Goal: Transaction & Acquisition: Purchase product/service

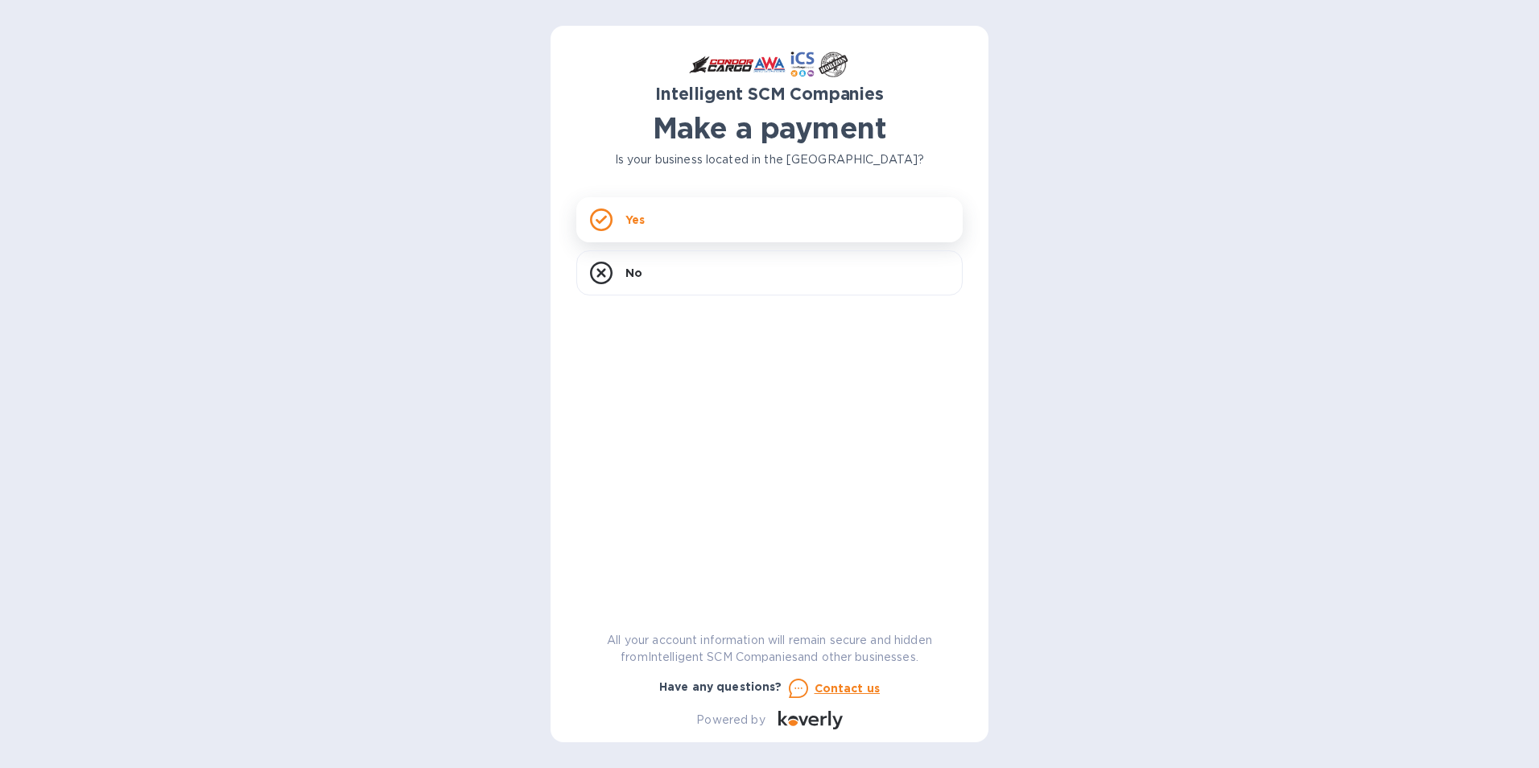
click at [659, 222] on div "Yes" at bounding box center [769, 219] width 386 height 45
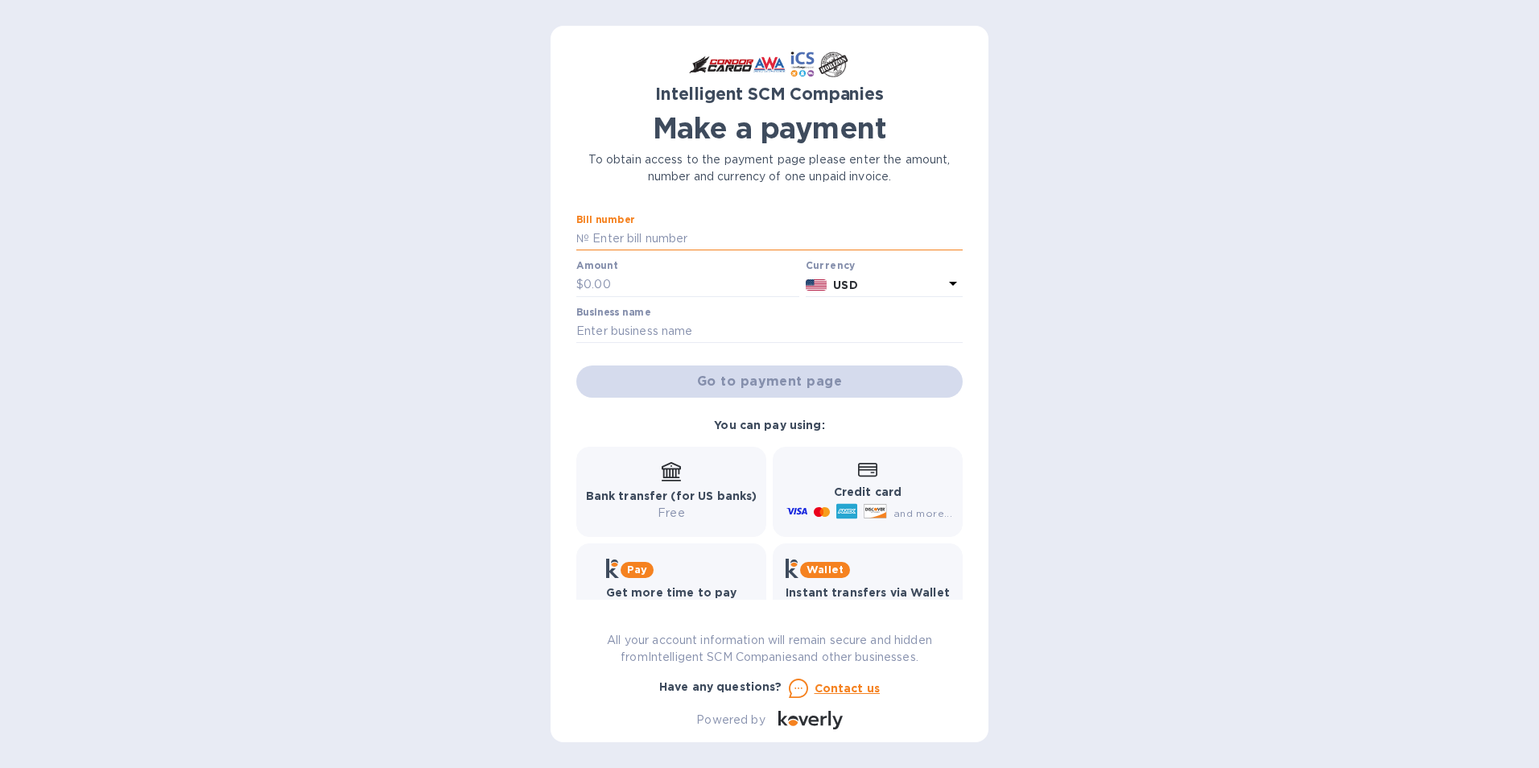
click at [662, 246] on input "text" at bounding box center [776, 239] width 374 height 24
type input "S00523733/B"
click at [685, 280] on input "text" at bounding box center [692, 285] width 216 height 24
type input "2,740.71"
click at [667, 331] on input "text" at bounding box center [769, 332] width 386 height 24
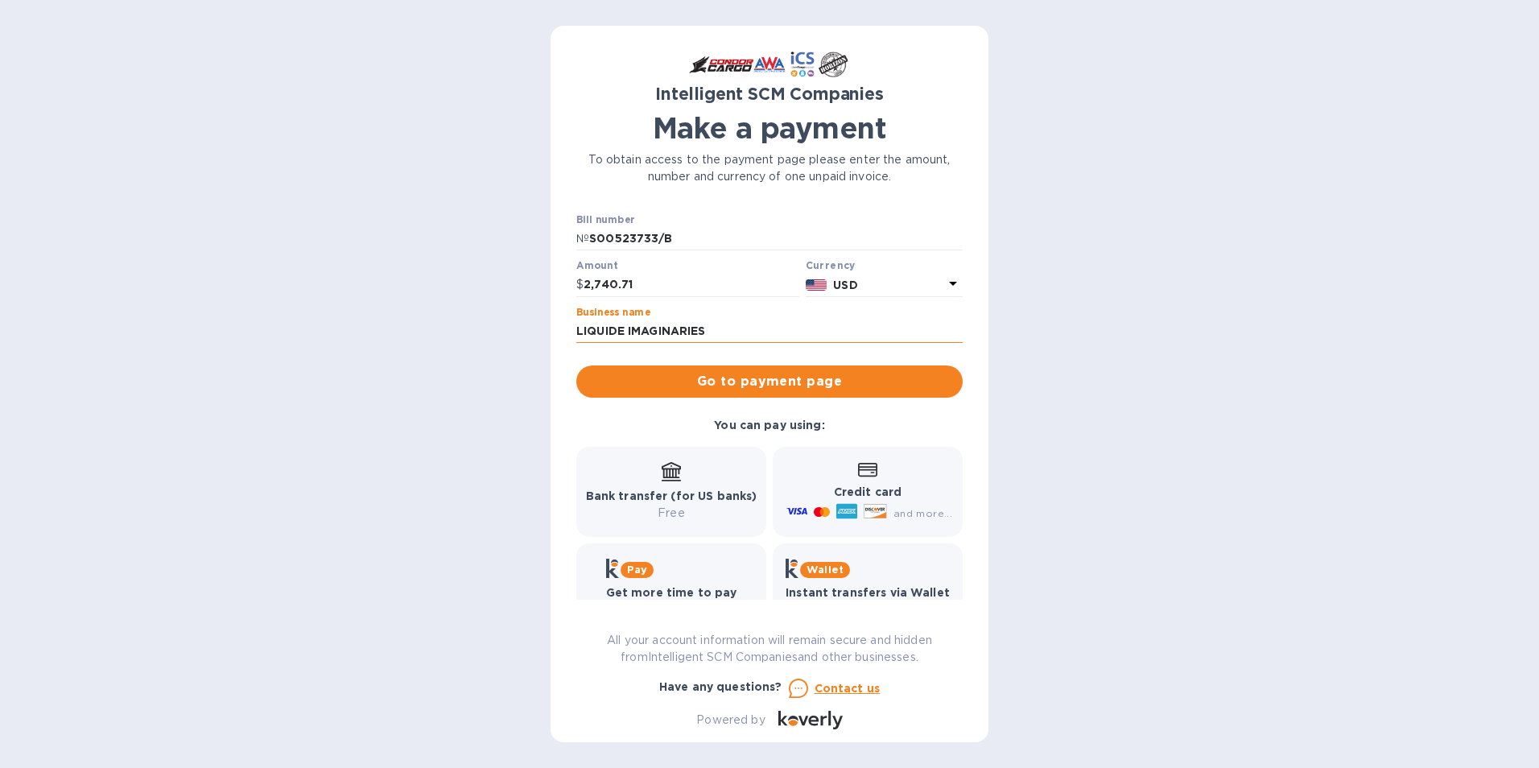
click at [633, 333] on input "LIQUIDE IMAGINARIES" at bounding box center [769, 332] width 386 height 24
click at [718, 331] on input "LIQUIDE IMAGINARIES" at bounding box center [769, 332] width 386 height 24
click at [711, 332] on input "LIQUIDE IMAGINARIES" at bounding box center [769, 332] width 386 height 24
click at [741, 328] on input "LIQUIDE IMAGINARIE LLC" at bounding box center [769, 332] width 386 height 24
click at [698, 330] on input "LIQUIDE IMAGINARIE LLC" at bounding box center [769, 332] width 386 height 24
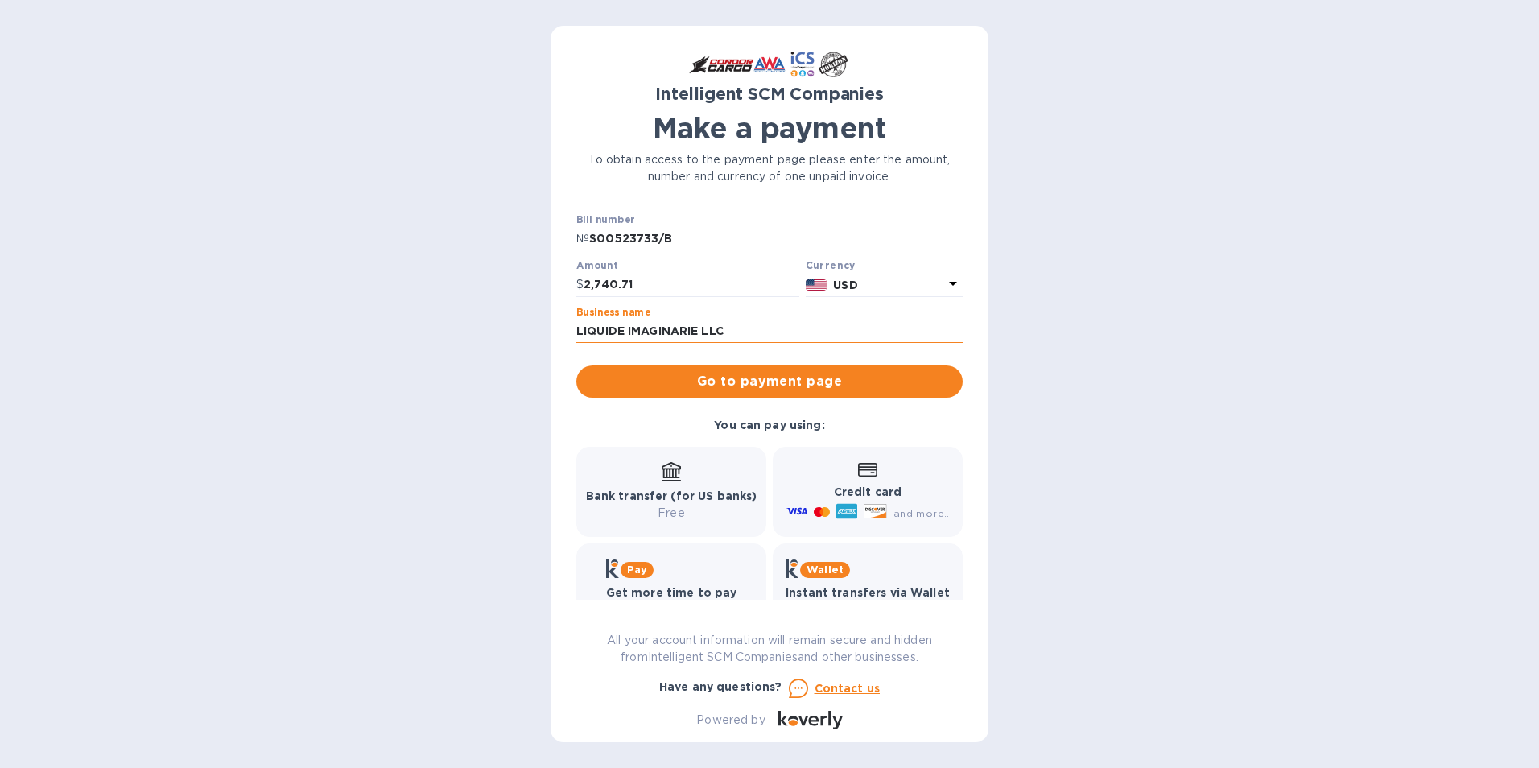
click at [704, 335] on input "LIQUIDE IMAGINARIE LLC" at bounding box center [769, 332] width 386 height 24
click at [699, 332] on input "LIQUIDE IMAGINARIE LLC" at bounding box center [769, 332] width 386 height 24
click at [627, 337] on input "LIQUIDE IMAGINARIE LLC" at bounding box center [769, 332] width 386 height 24
click at [711, 332] on input "LIQUIDES IMAGINARIE LLC" at bounding box center [769, 332] width 386 height 24
type input "LIQUIDES IMAGINAIRES LLC"
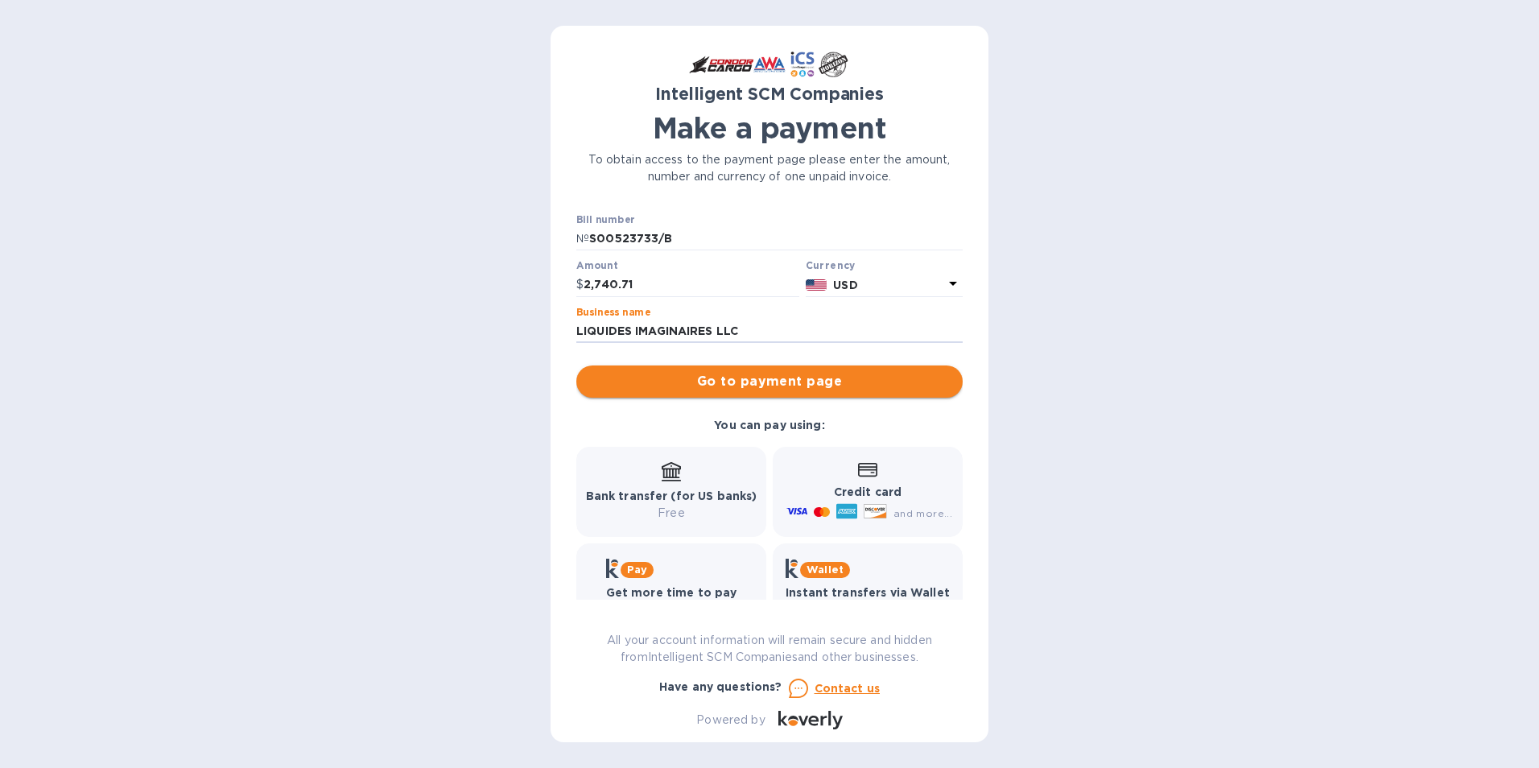
click at [762, 383] on span "Go to payment page" at bounding box center [769, 381] width 361 height 19
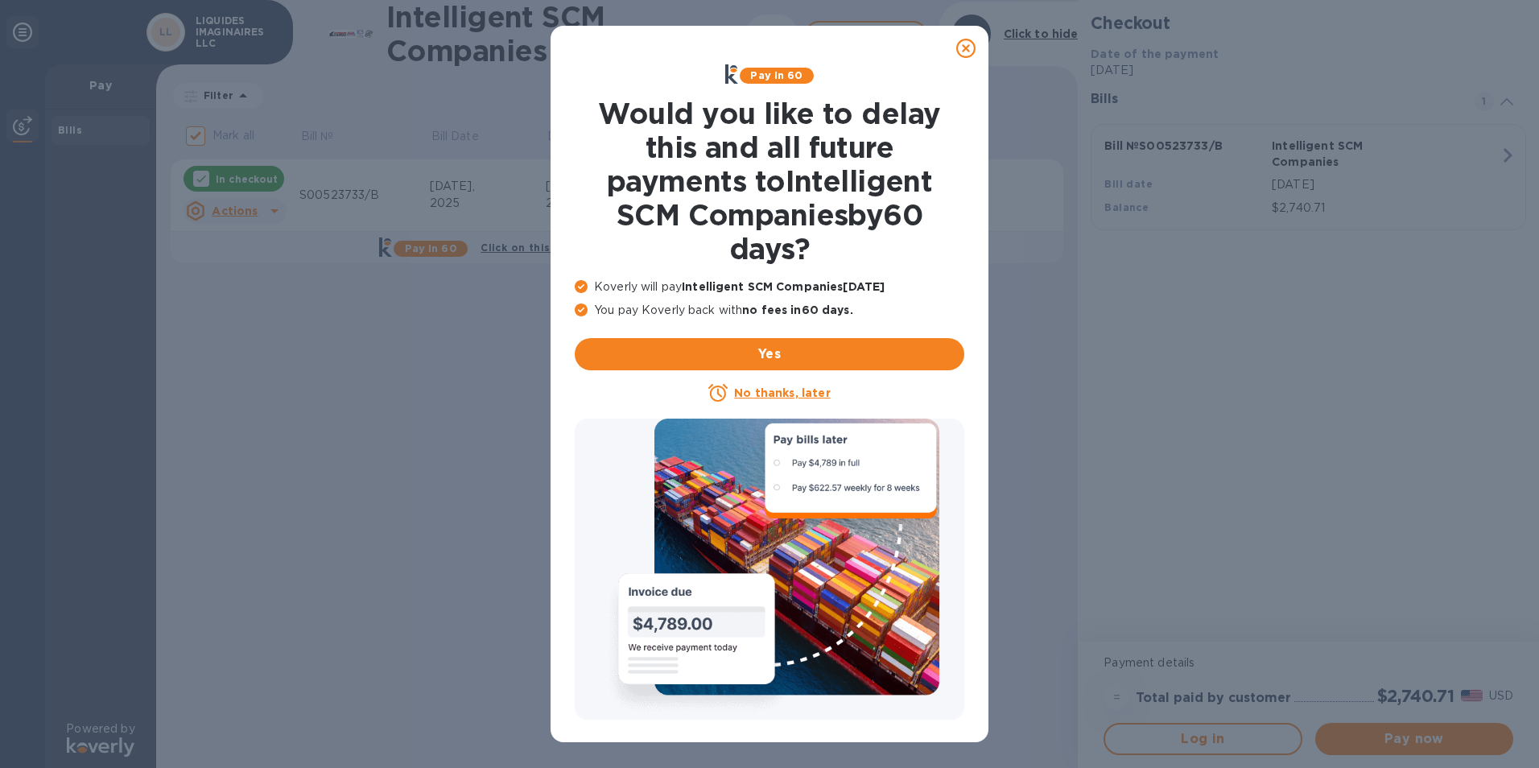
click at [783, 394] on u "No thanks, later" at bounding box center [782, 392] width 96 height 13
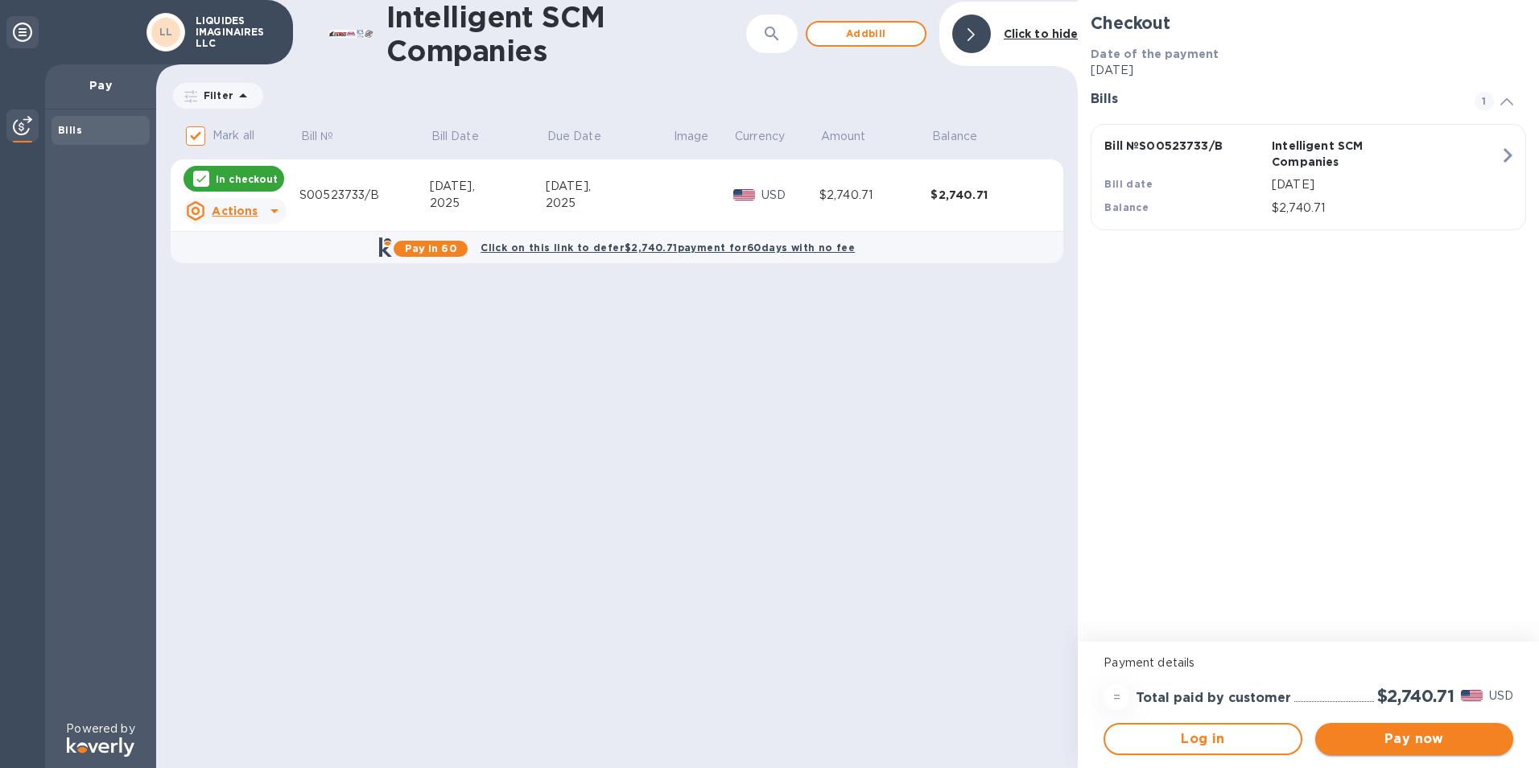
click at [1406, 746] on span "Pay now" at bounding box center [1414, 738] width 172 height 19
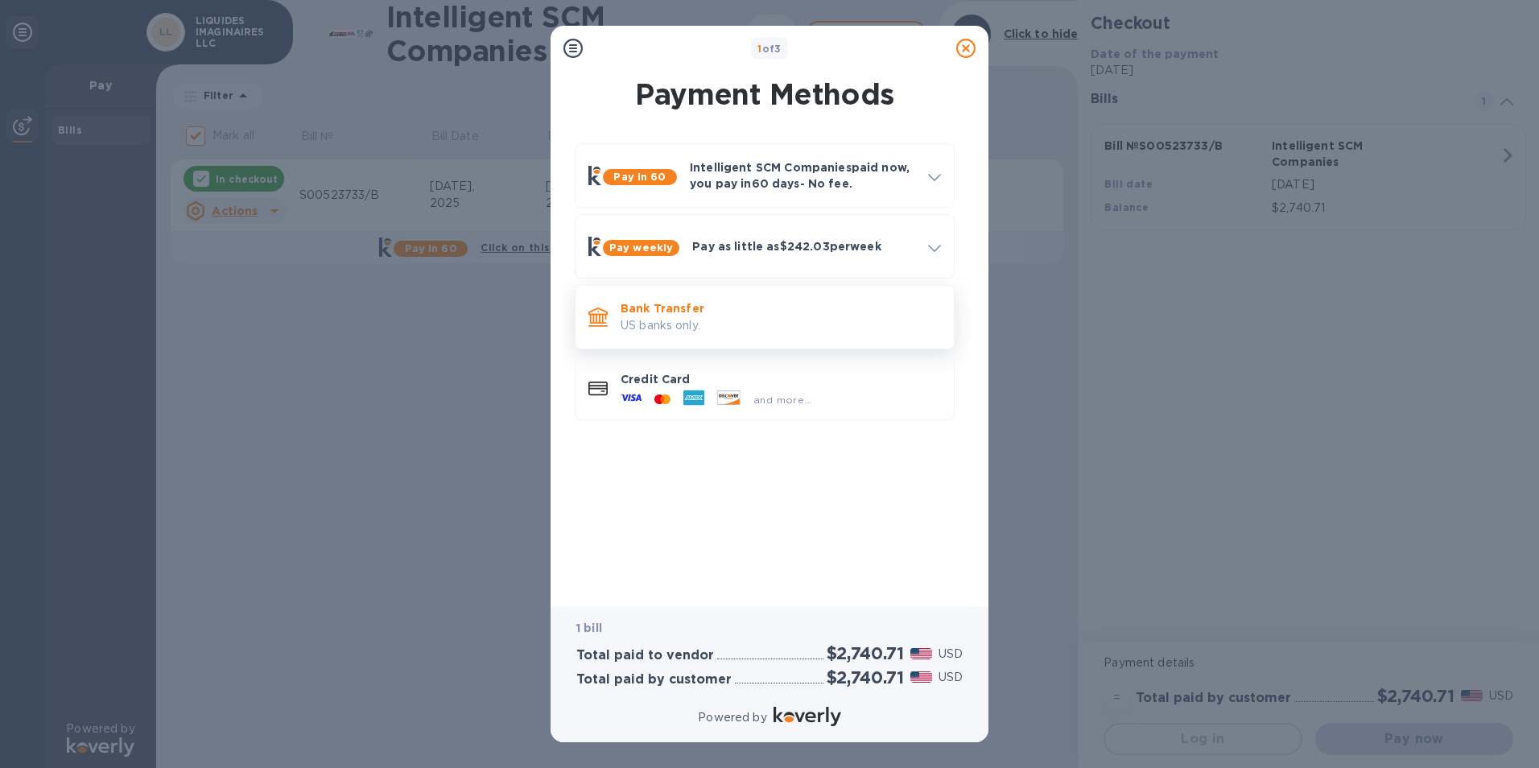
click at [694, 325] on p "US banks only." at bounding box center [781, 325] width 320 height 17
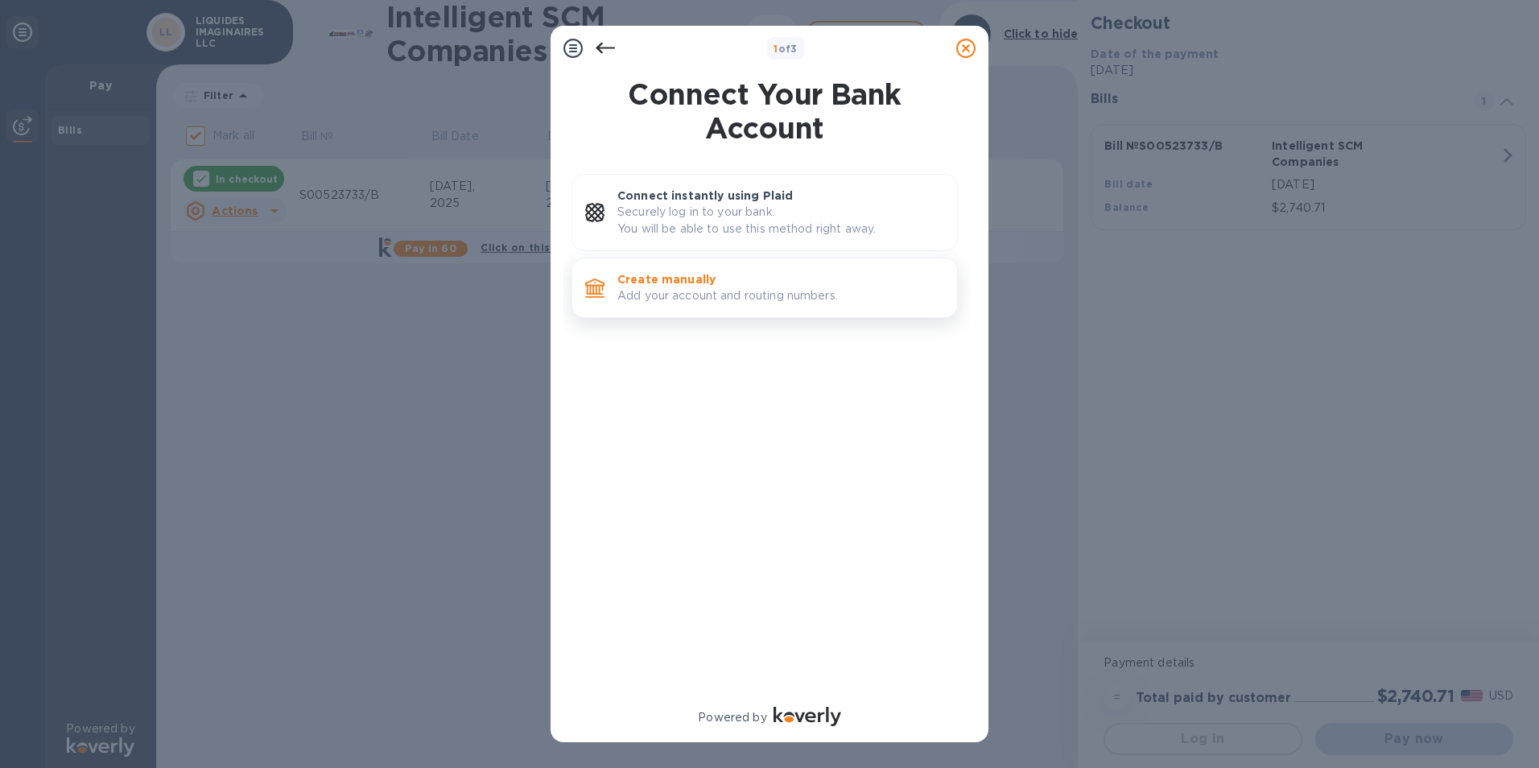
click at [671, 299] on p "Add your account and routing numbers." at bounding box center [780, 295] width 327 height 17
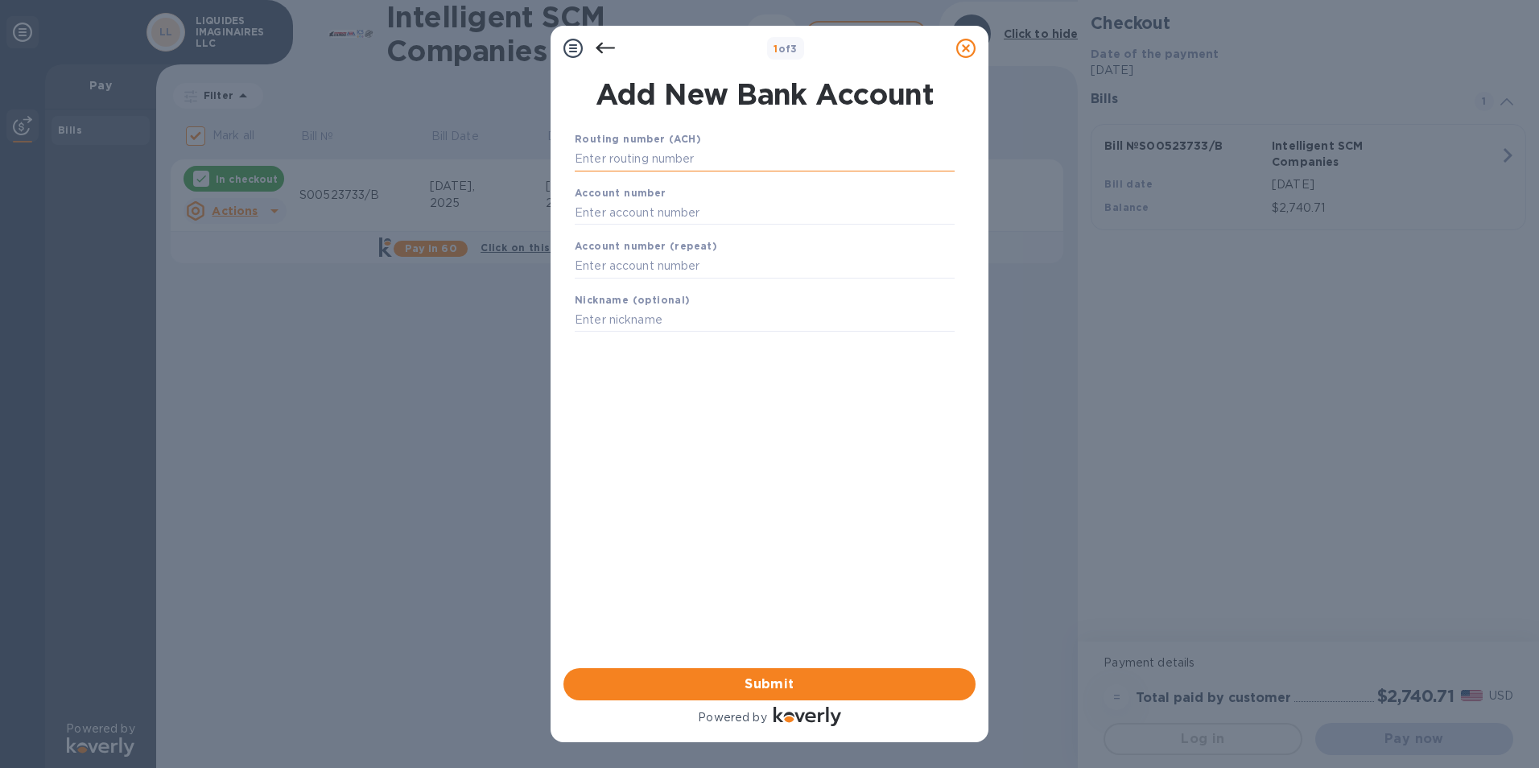
click at [646, 167] on input "text" at bounding box center [765, 159] width 380 height 24
click at [735, 165] on input "text" at bounding box center [765, 159] width 380 height 24
click at [725, 172] on div "Routing number (ACH)" at bounding box center [764, 151] width 393 height 54
click at [727, 160] on input "text" at bounding box center [765, 159] width 380 height 24
click at [617, 152] on input "text" at bounding box center [765, 159] width 380 height 24
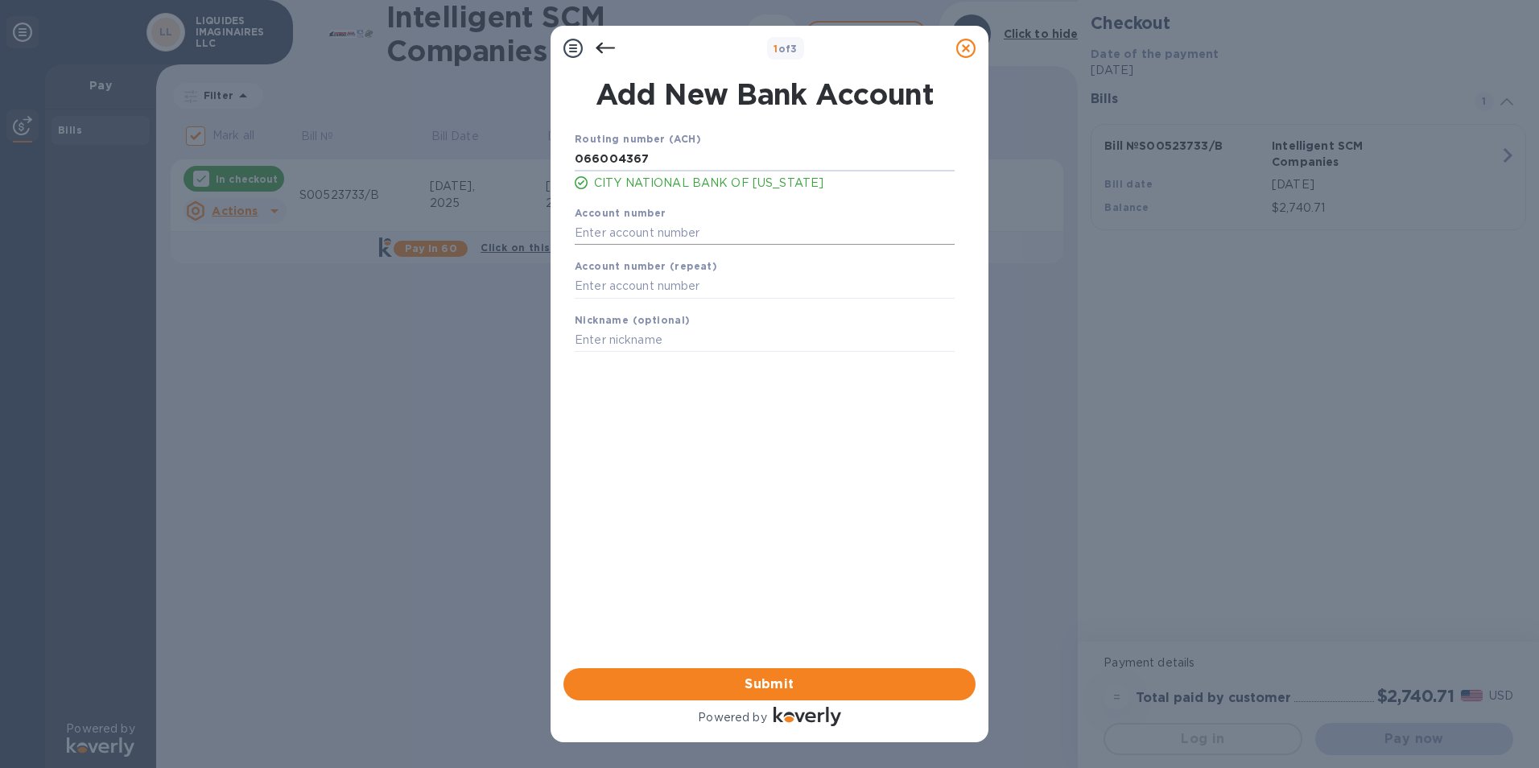
type input "066004367"
click at [675, 242] on input "text" at bounding box center [765, 233] width 380 height 24
type input "30000290620"
click at [774, 288] on input "text" at bounding box center [765, 287] width 380 height 24
type input "30000290620"
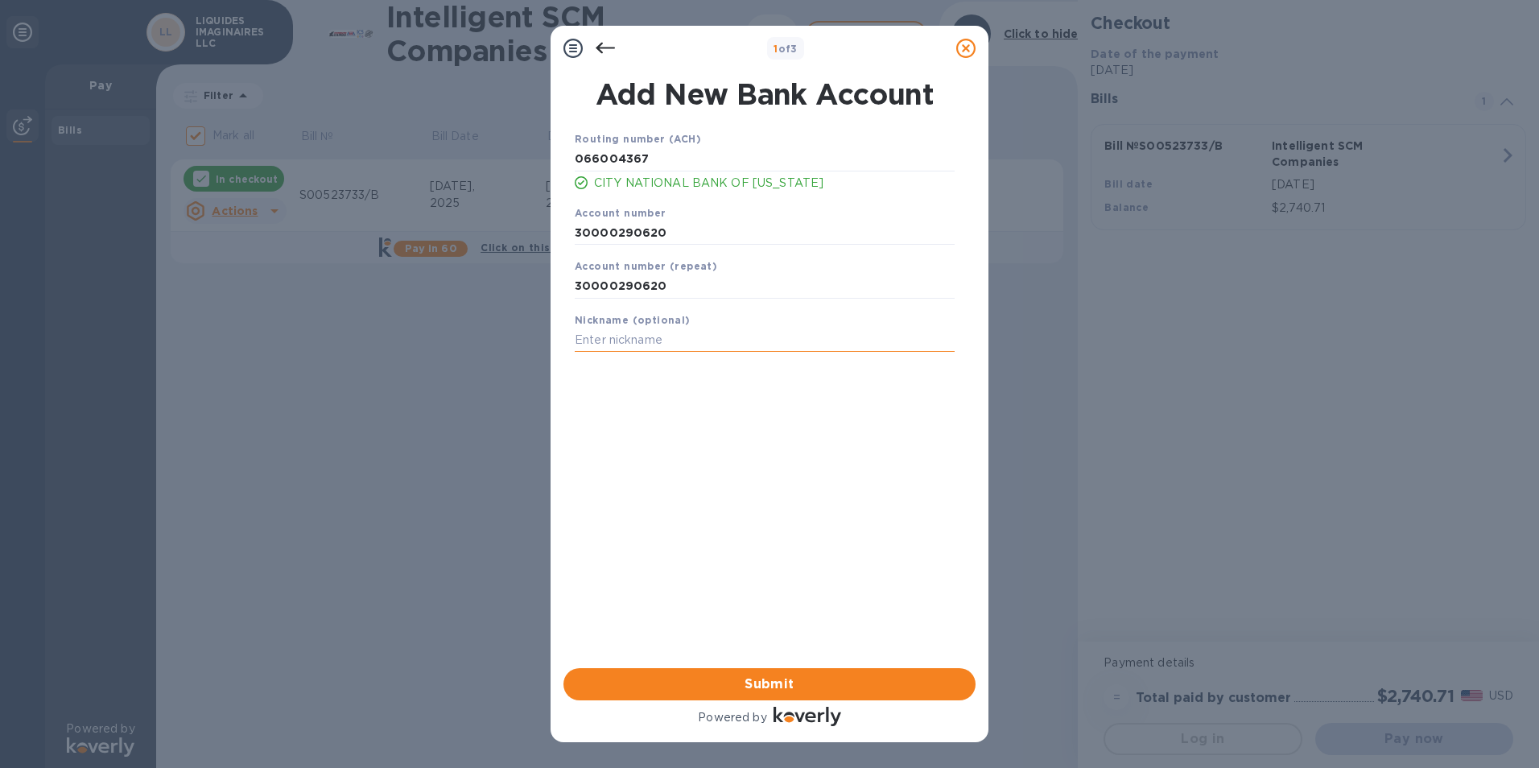
click at [752, 330] on input "text" at bounding box center [765, 340] width 380 height 24
type input "LIQUIDES"
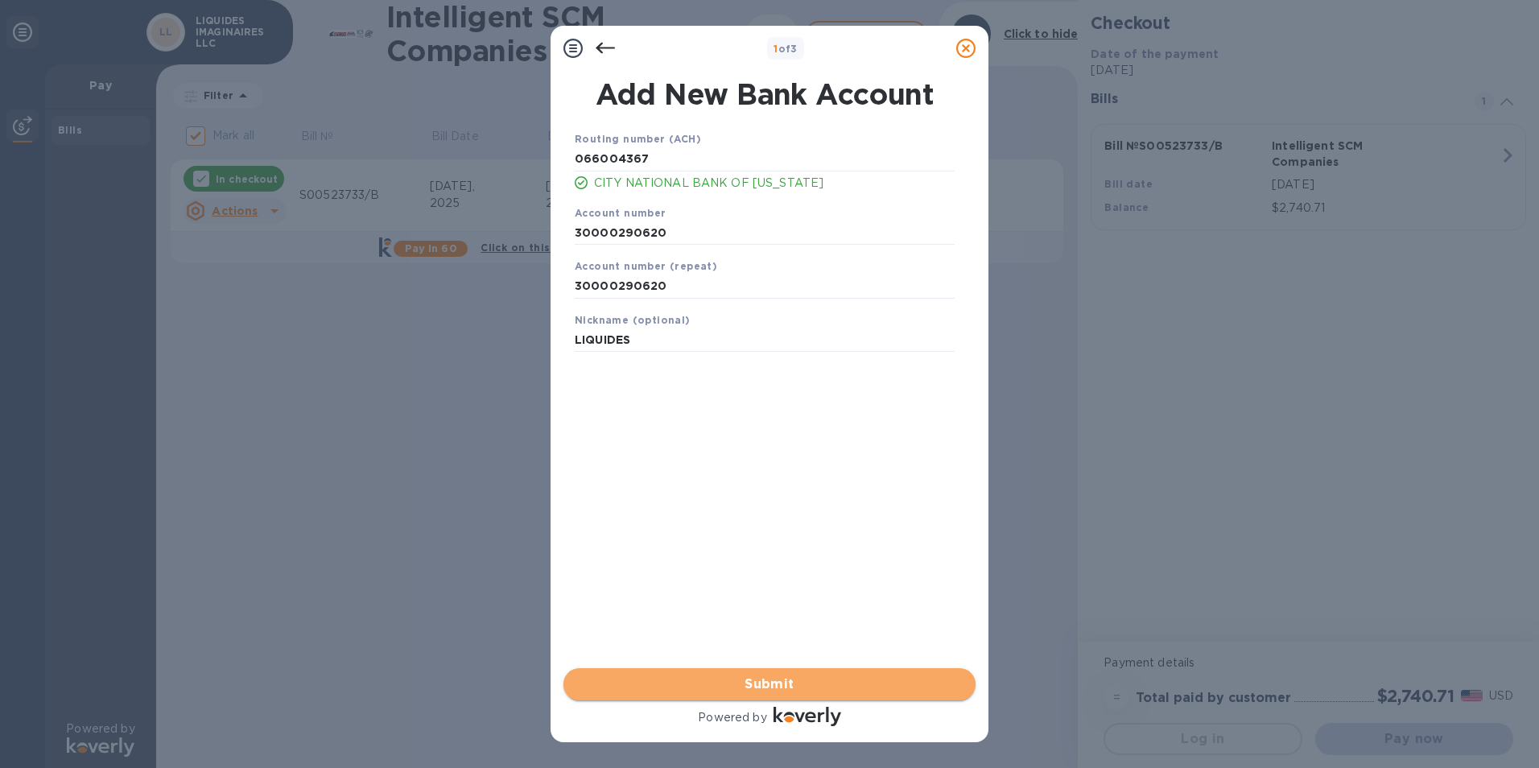
click at [754, 688] on span "Submit" at bounding box center [769, 684] width 386 height 19
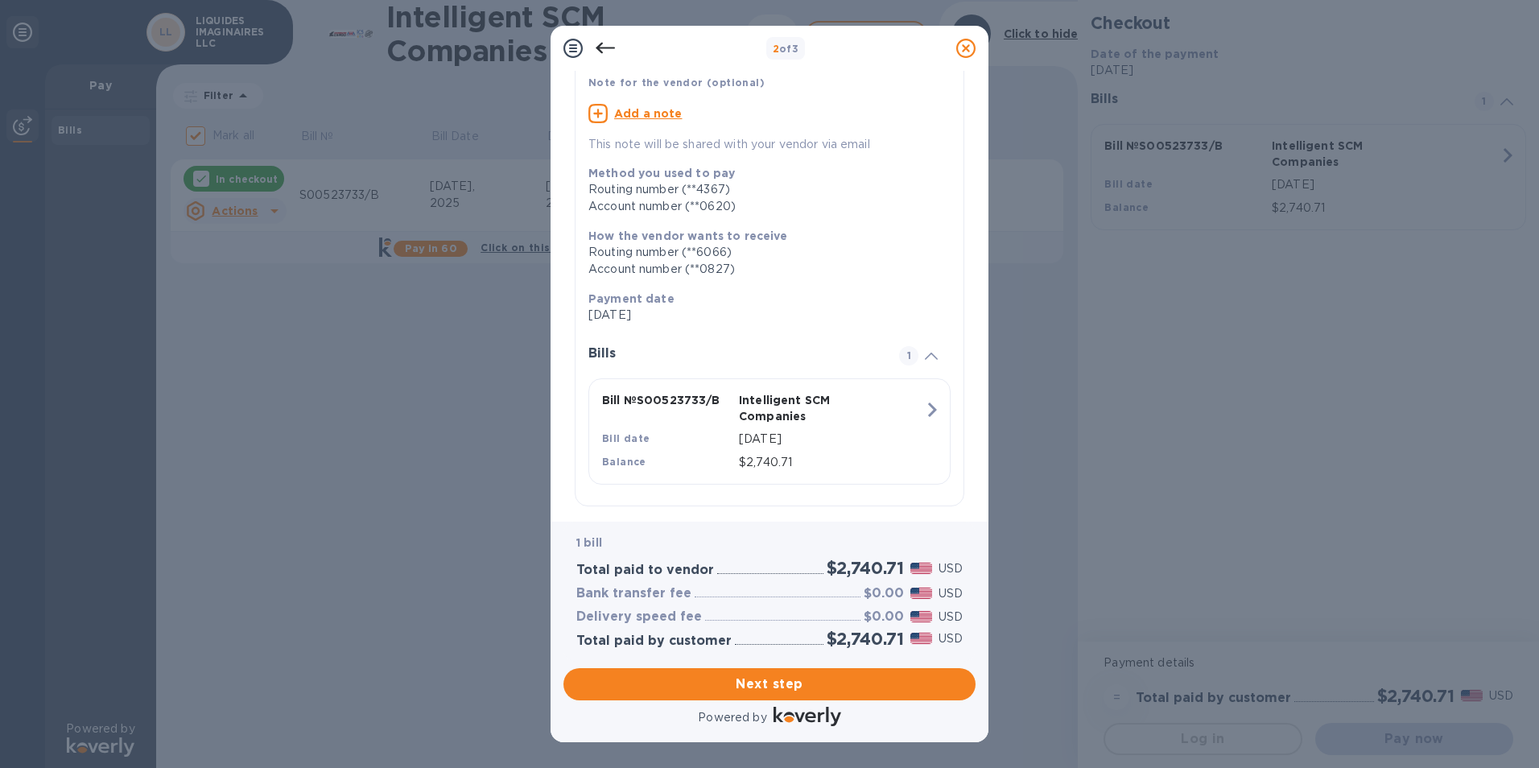
scroll to position [130, 0]
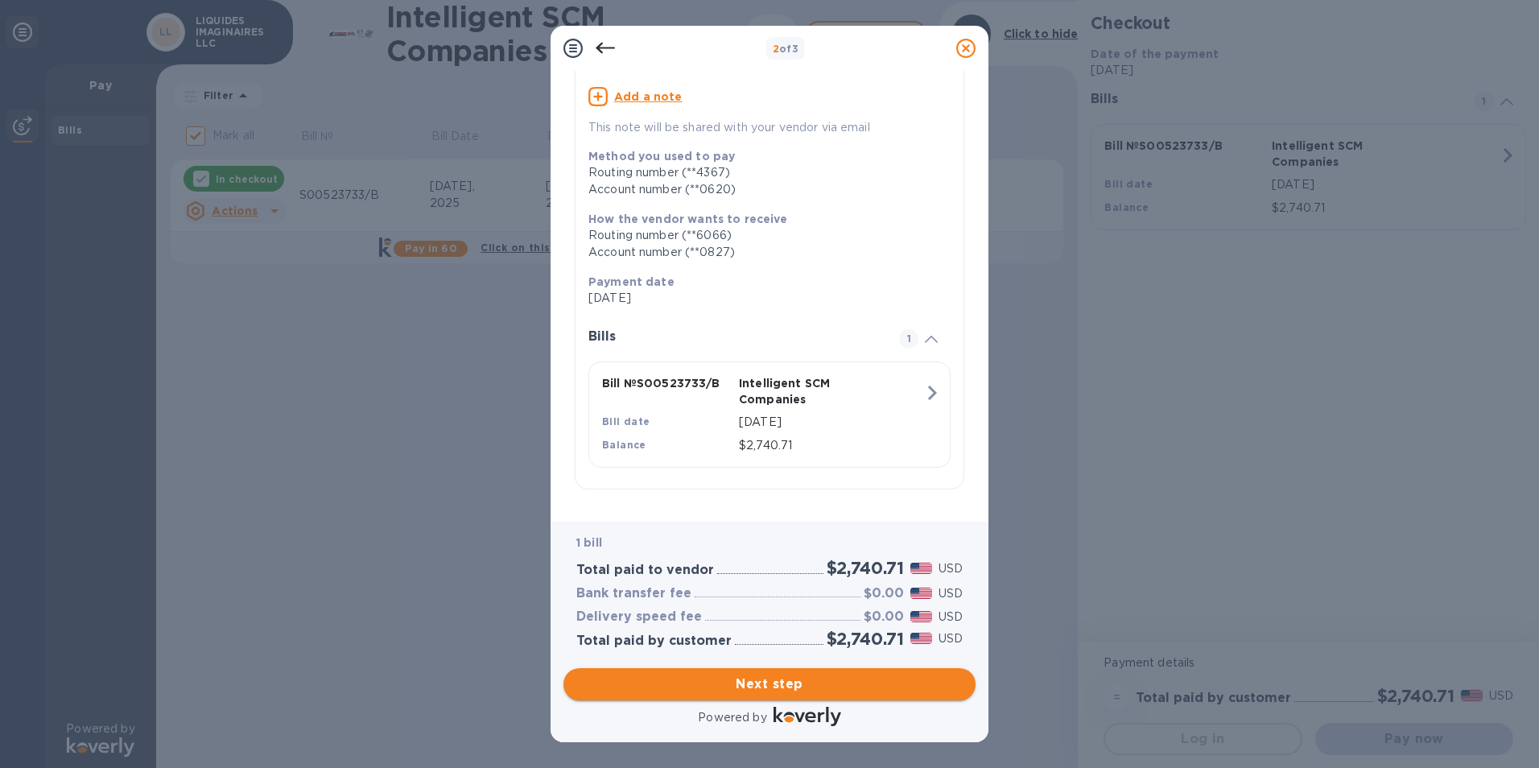
click at [743, 675] on span "Next step" at bounding box center [769, 684] width 386 height 19
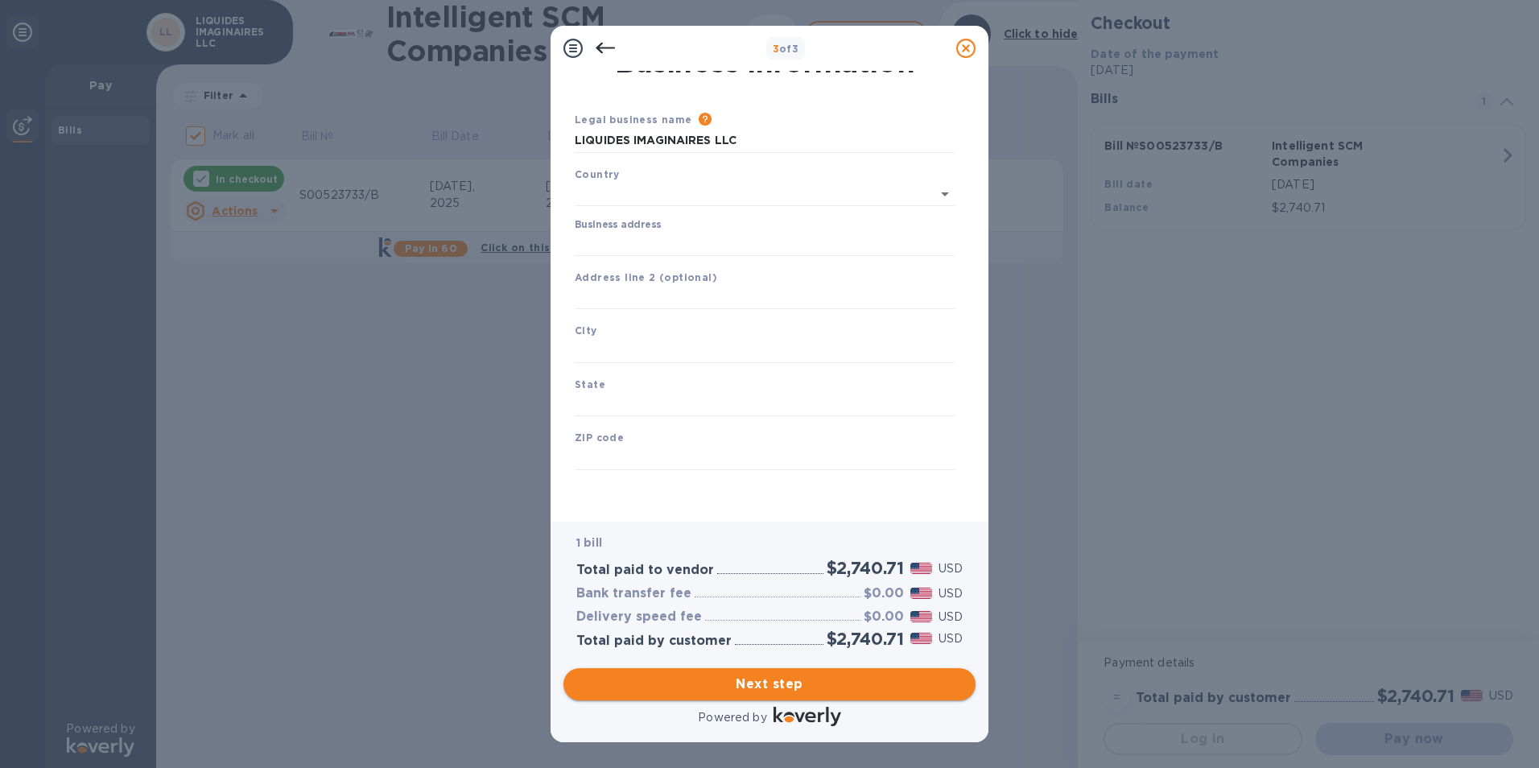
type input "[GEOGRAPHIC_DATA]"
click at [665, 237] on input "Business address" at bounding box center [765, 244] width 380 height 24
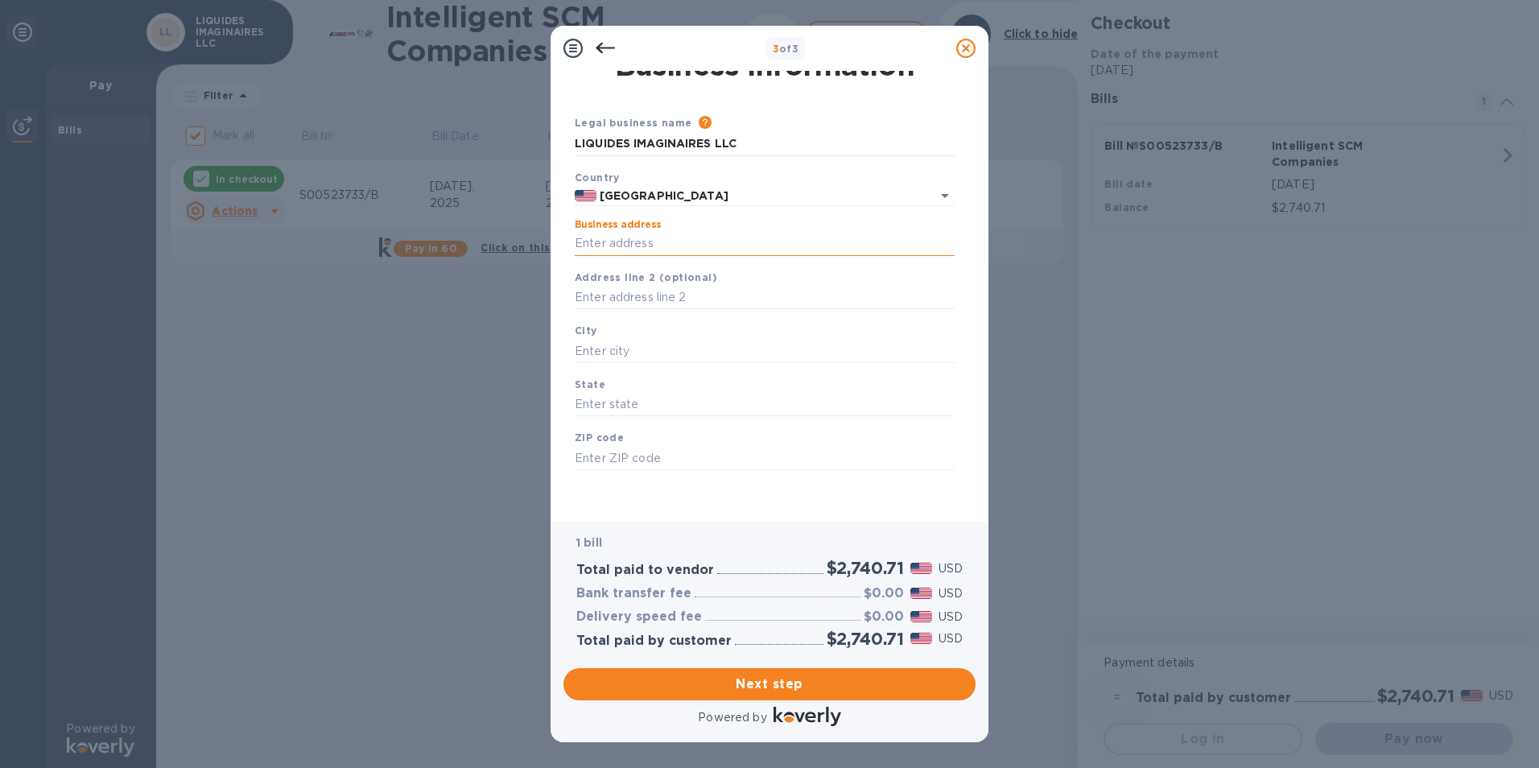
click at [798, 246] on input "Business address" at bounding box center [765, 244] width 380 height 24
type input "[STREET_ADDRESS]"
click at [674, 350] on input "text" at bounding box center [765, 351] width 380 height 24
type input "[GEOGRAPHIC_DATA]"
click at [653, 403] on input "text" at bounding box center [765, 405] width 380 height 24
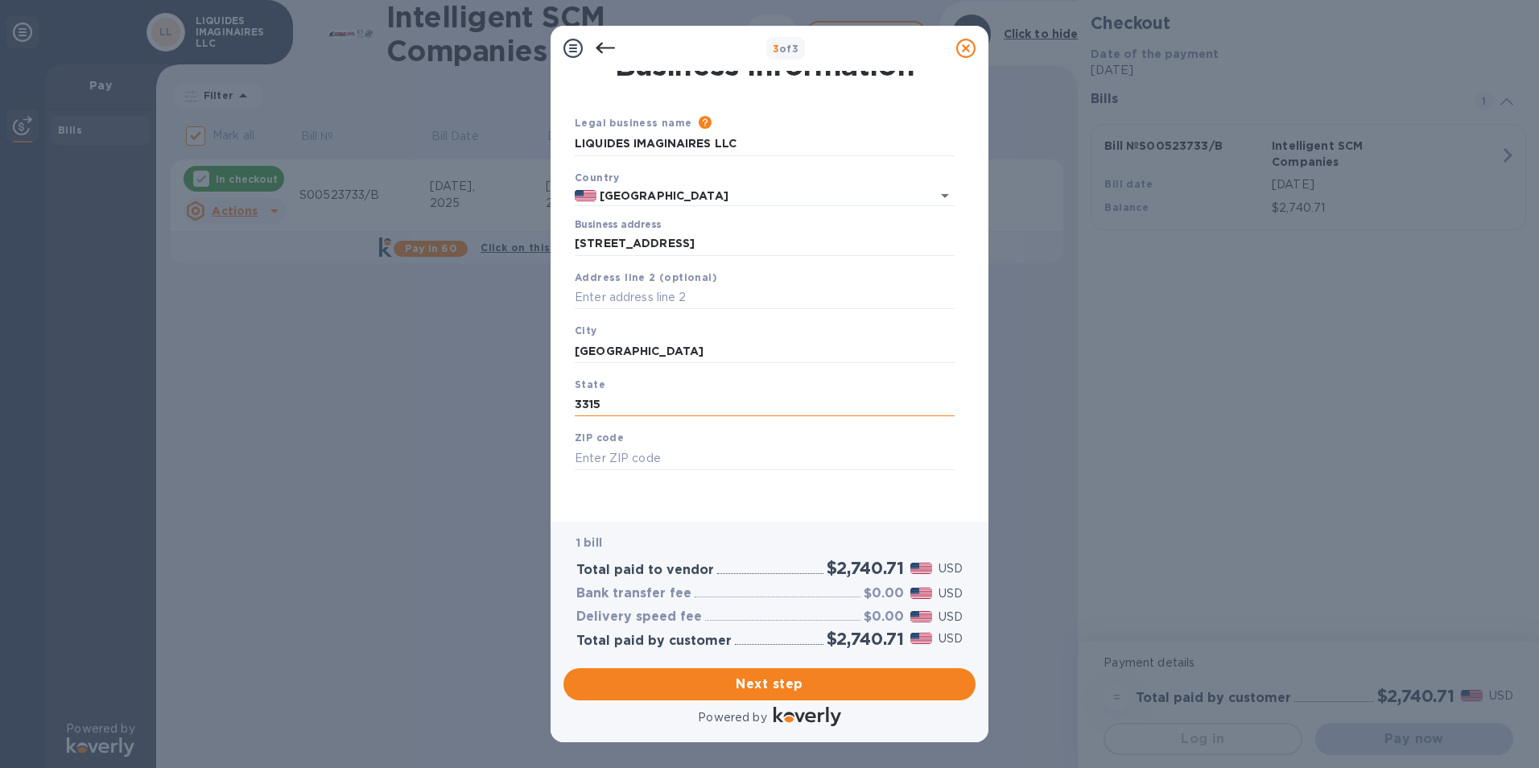
type input "33156"
drag, startPoint x: 653, startPoint y: 403, endPoint x: 568, endPoint y: 399, distance: 85.4
click at [568, 399] on div "Business Information Legal business name Please provide the legal name that app…" at bounding box center [770, 290] width 412 height 438
click at [604, 451] on input "text" at bounding box center [765, 458] width 380 height 24
paste input "33156"
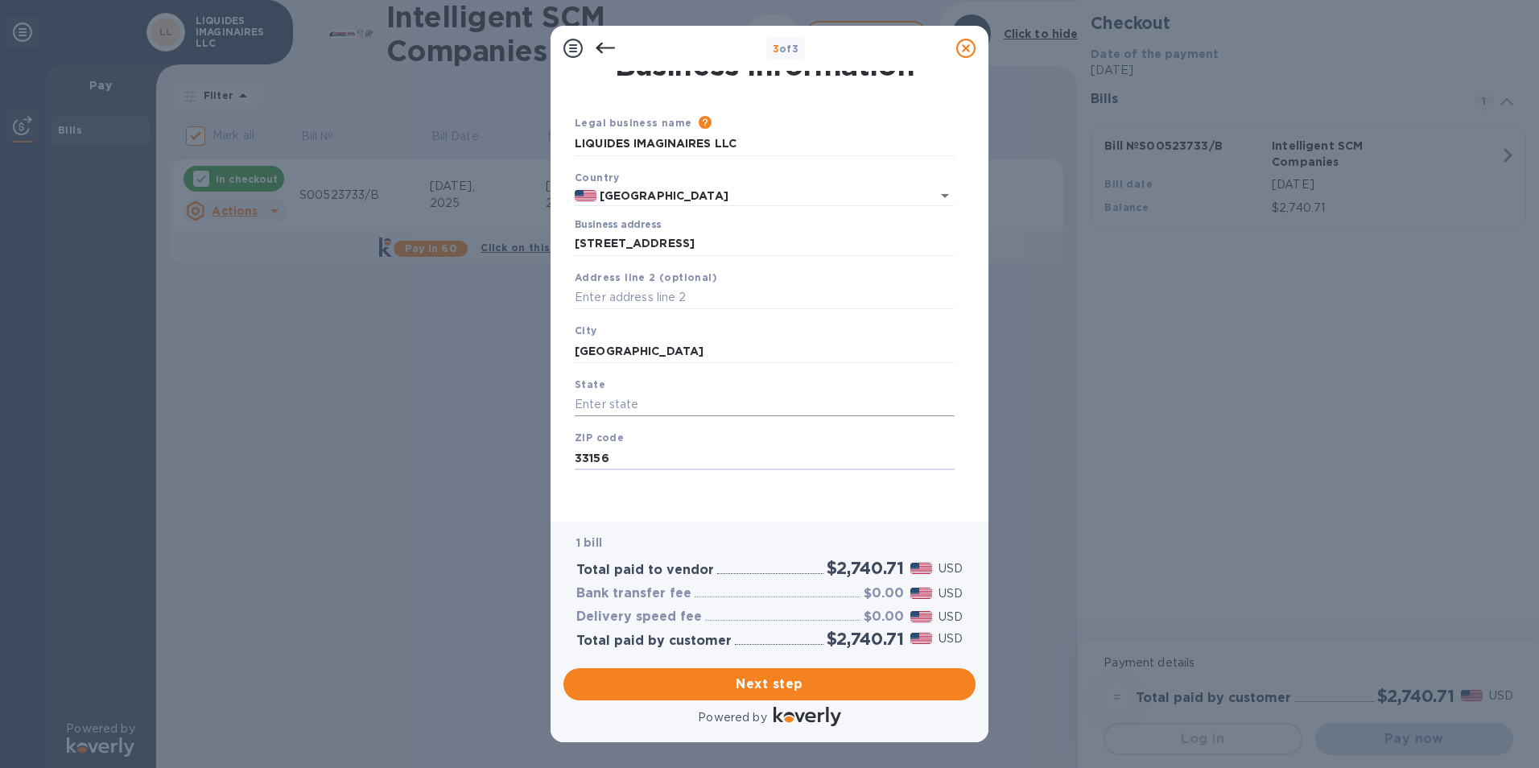
type input "33156"
click at [619, 405] on input "text" at bounding box center [765, 405] width 380 height 24
type input "FL"
click at [660, 307] on input "text" at bounding box center [765, 298] width 380 height 24
type input "SUITE 1500"
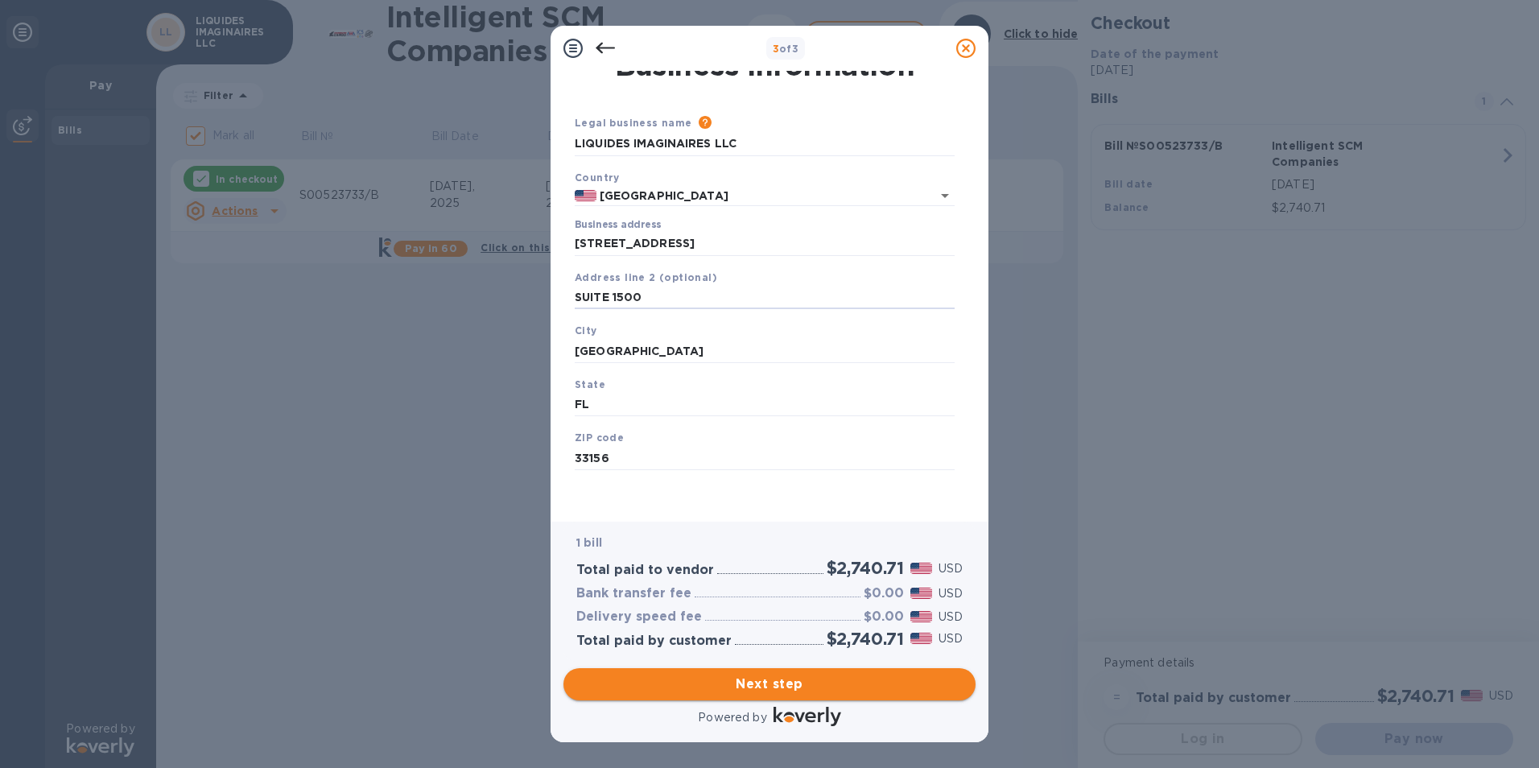
click at [820, 687] on span "Next step" at bounding box center [769, 684] width 386 height 19
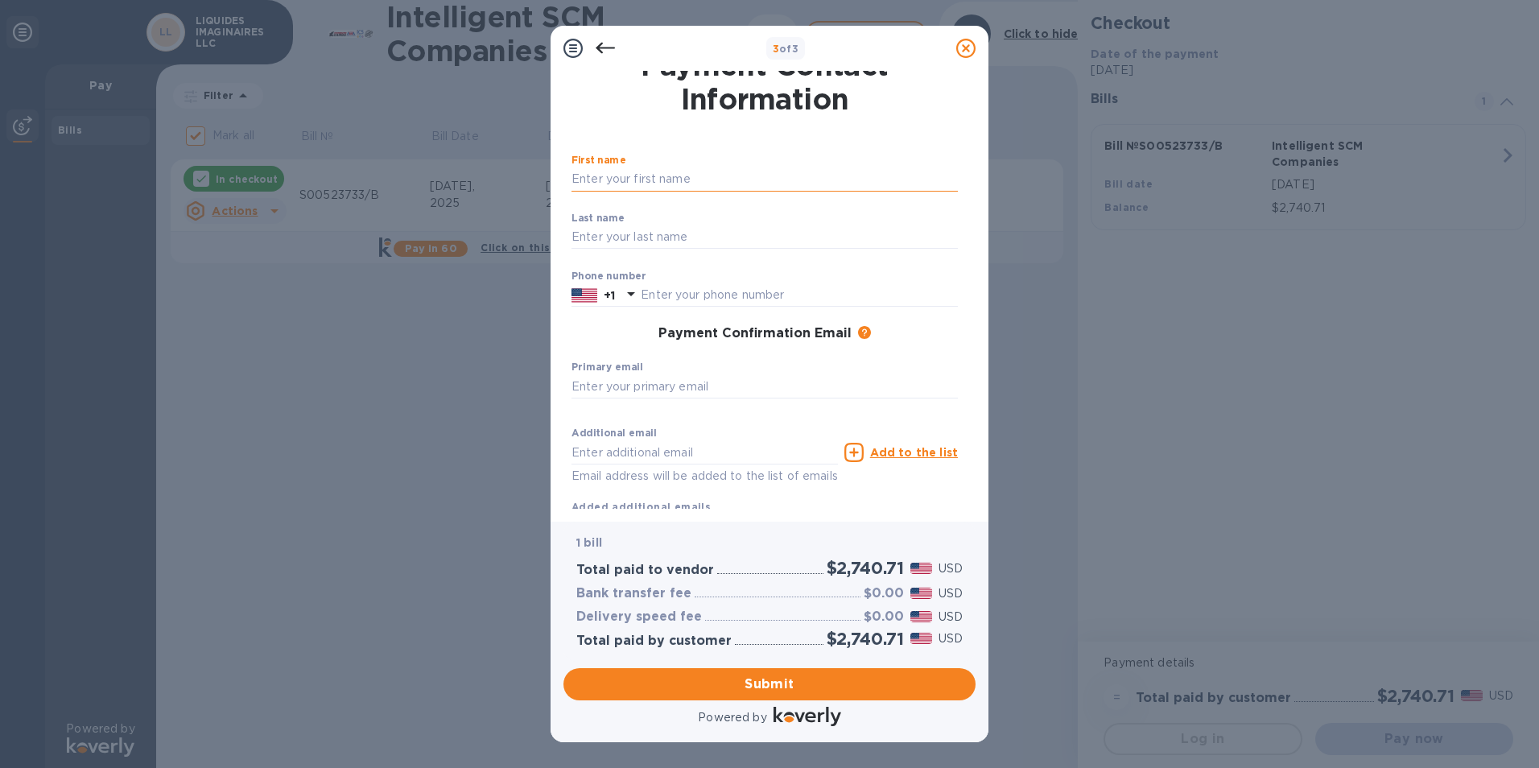
click at [686, 186] on input "text" at bounding box center [765, 179] width 386 height 24
click at [766, 183] on input "text" at bounding box center [765, 179] width 386 height 24
type input "[PERSON_NAME]"
type input "Covoni"
type input "7866890715"
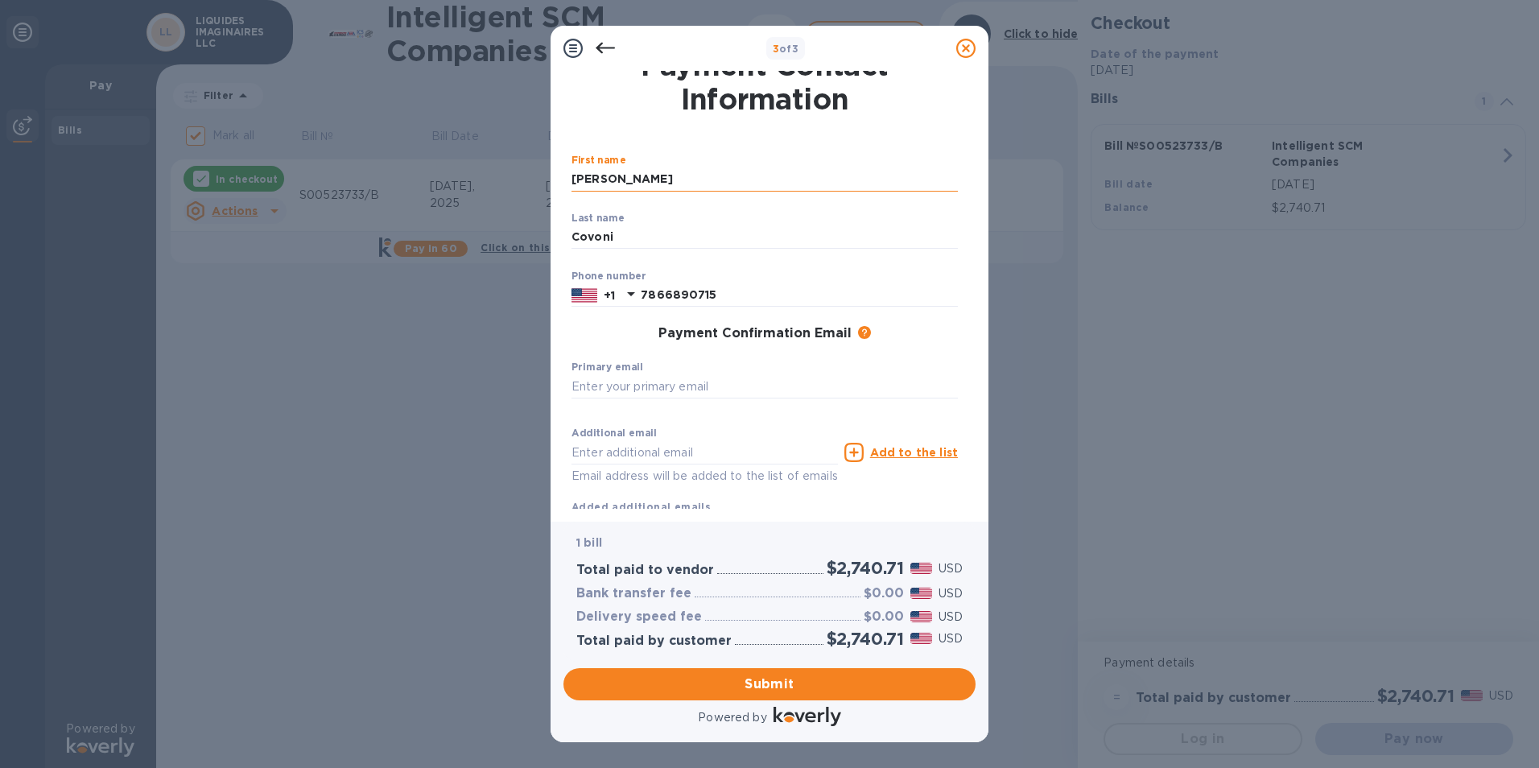
type input "[PERSON_NAME][EMAIL_ADDRESS][PERSON_NAME][DOMAIN_NAME]"
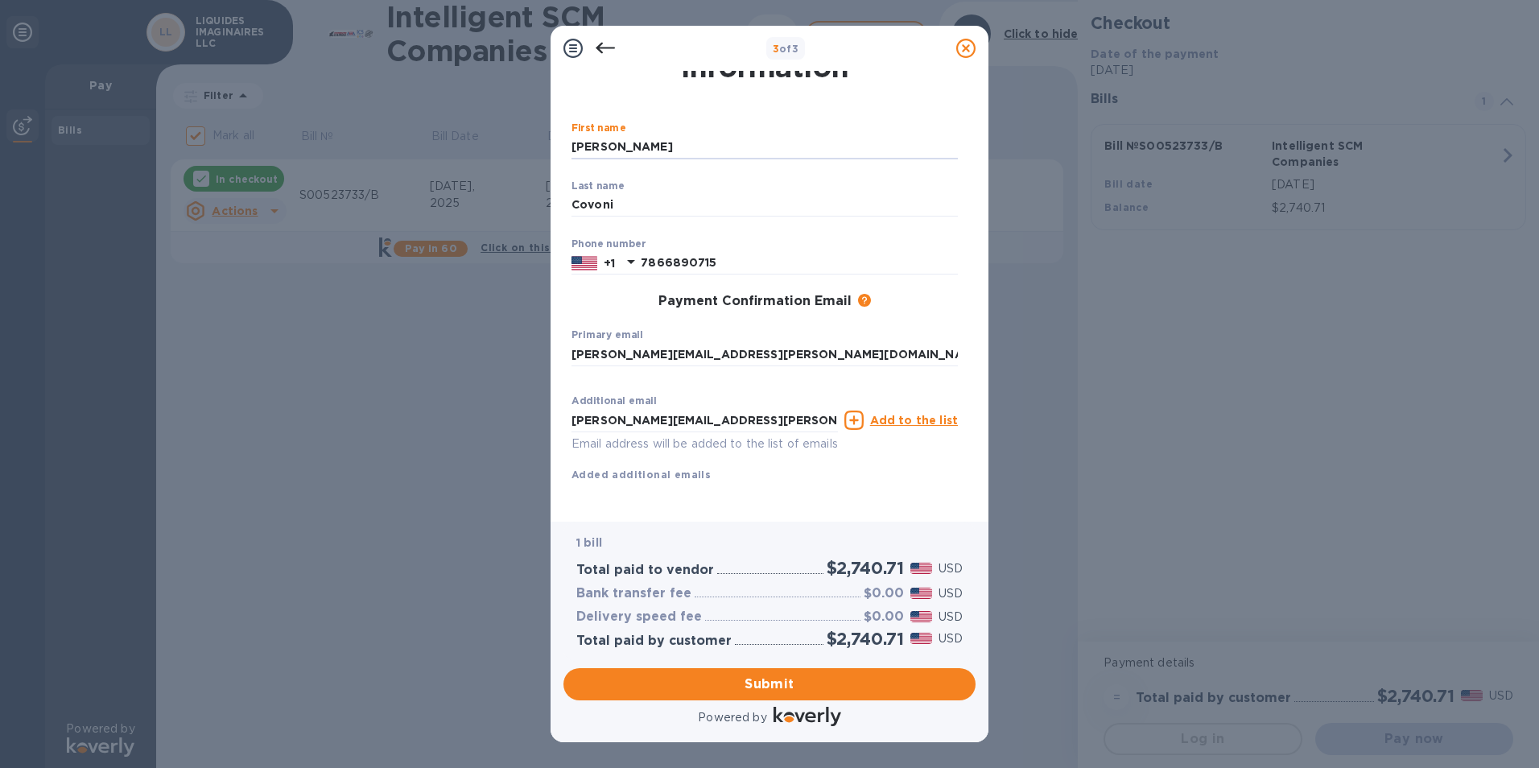
scroll to position [70, 0]
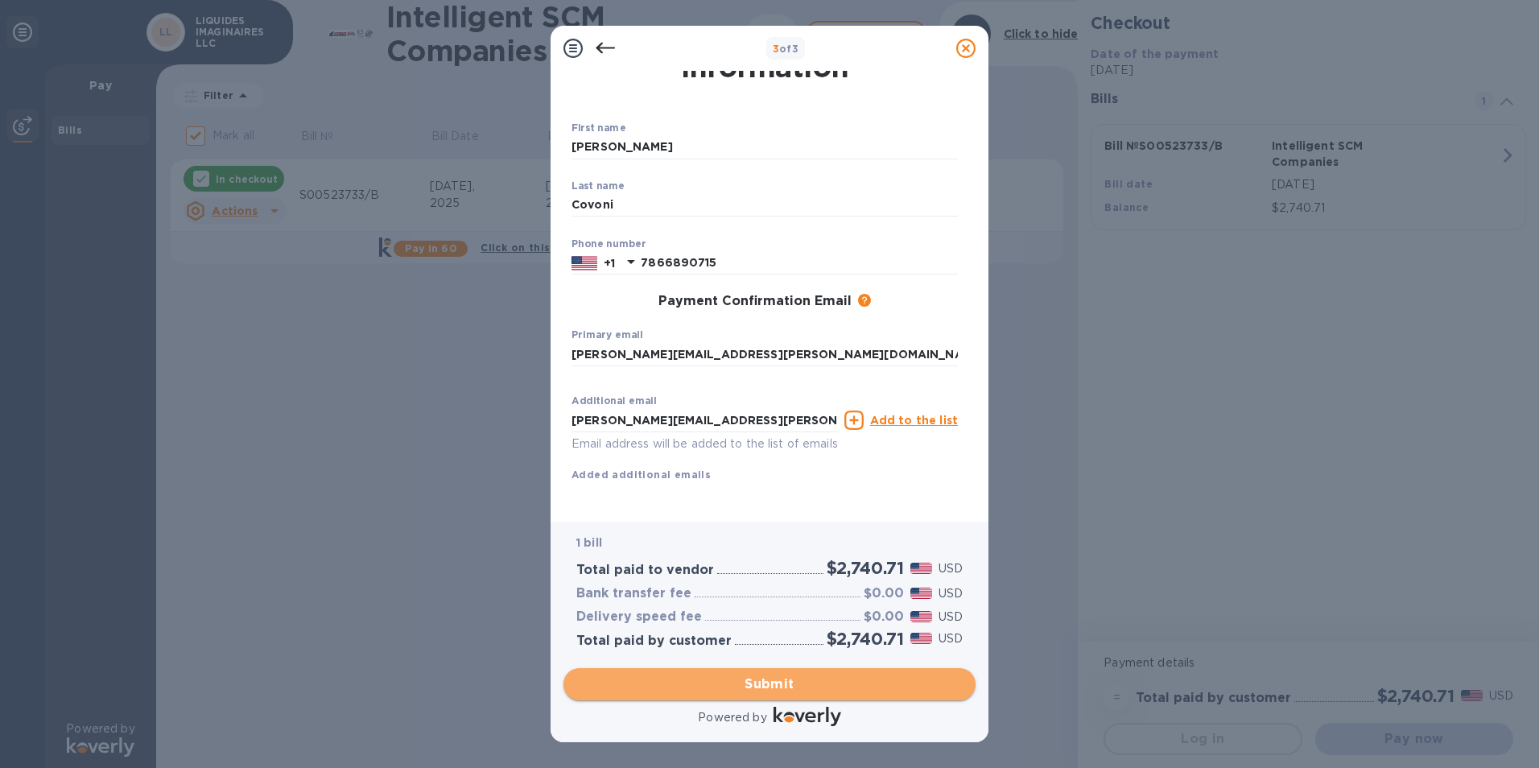
click at [769, 676] on span "Submit" at bounding box center [769, 684] width 386 height 19
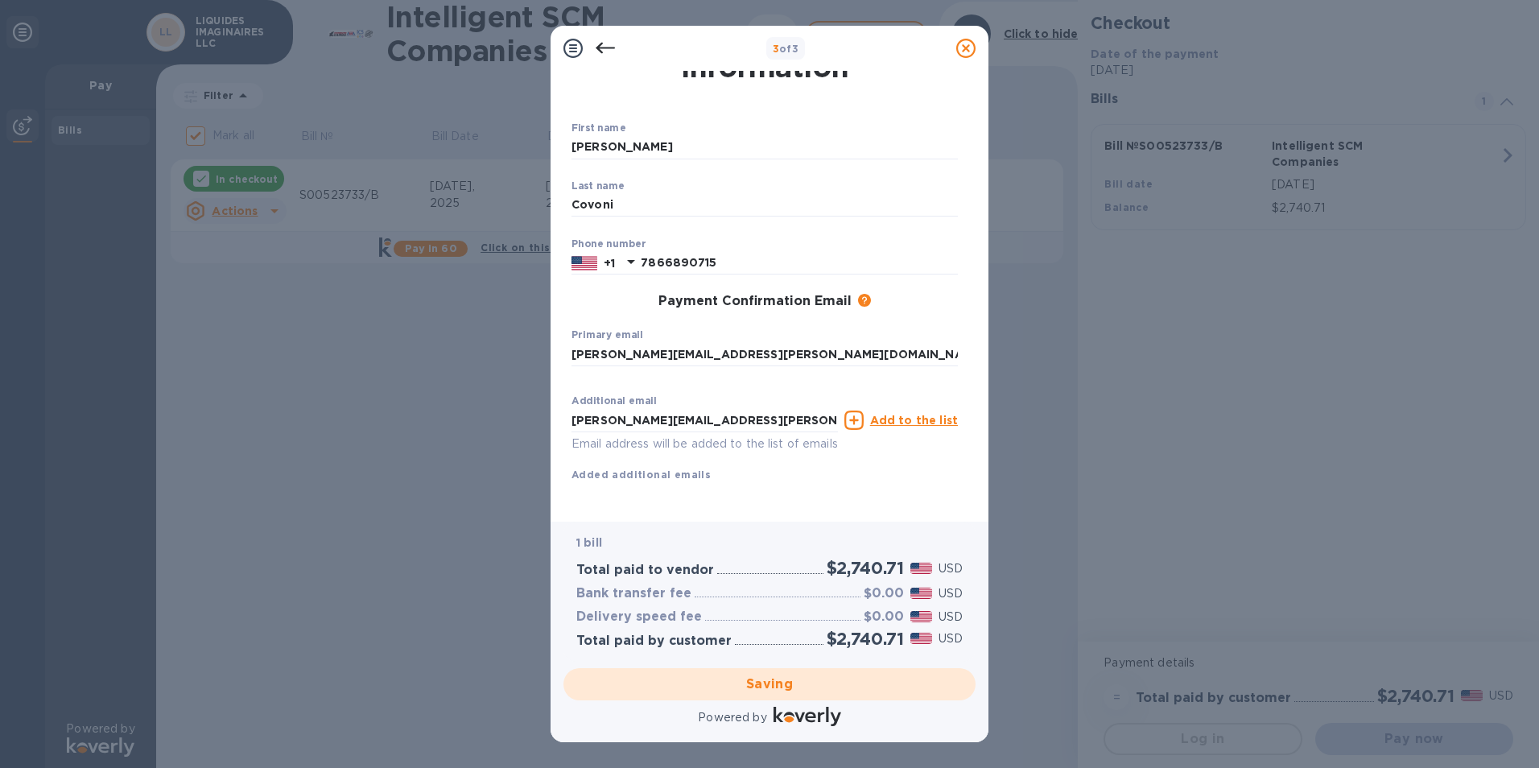
checkbox input "false"
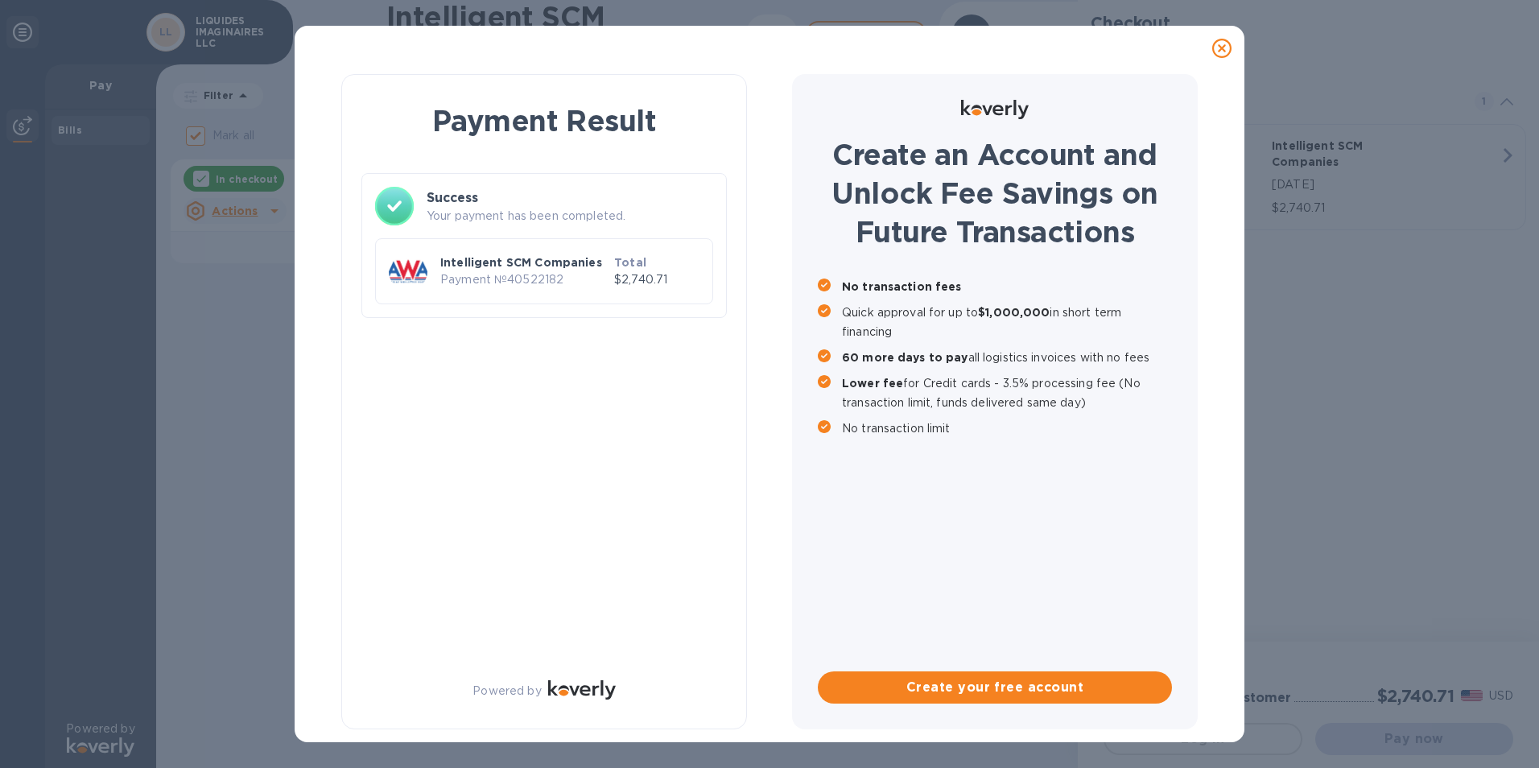
scroll to position [0, 0]
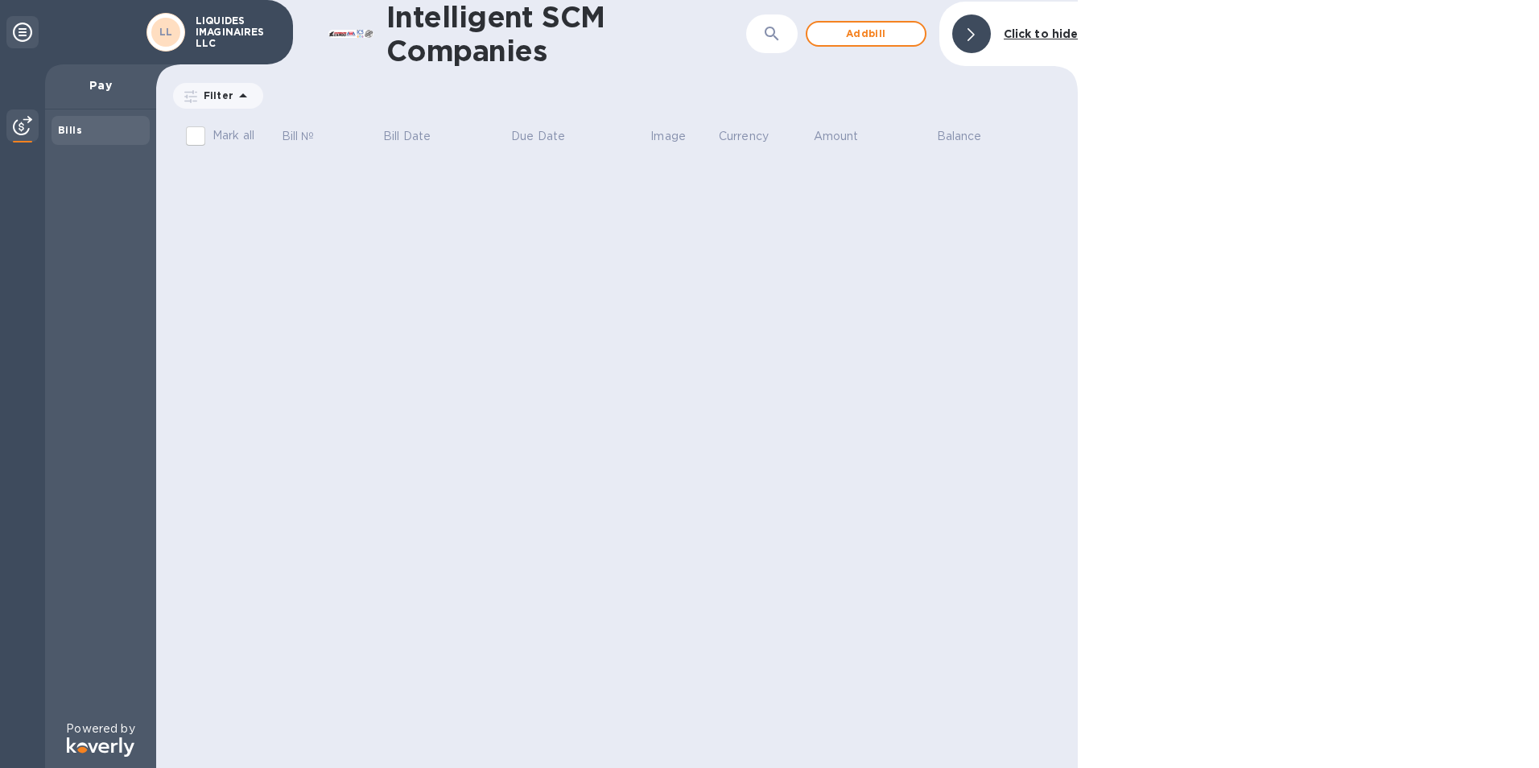
click at [766, 271] on div "Intelligent SCM Companies ​ Add [PERSON_NAME] to hide Filter Amount Mark all Bi…" at bounding box center [617, 384] width 922 height 768
